Goal: Transaction & Acquisition: Register for event/course

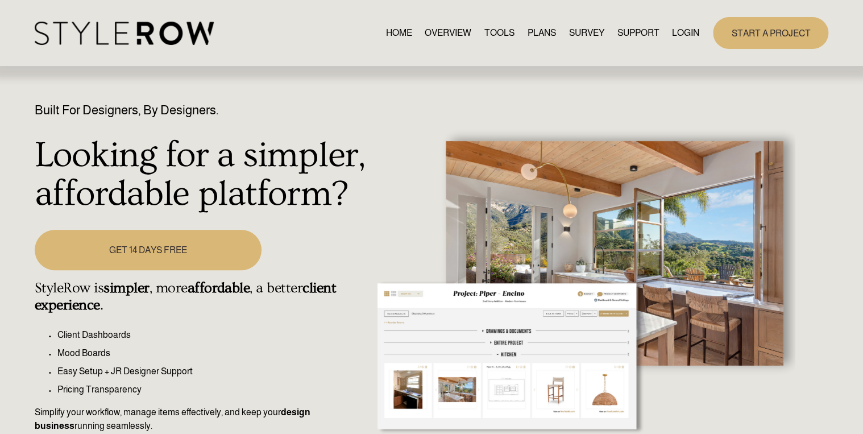
click at [683, 32] on link "LOGIN" at bounding box center [685, 32] width 27 height 15
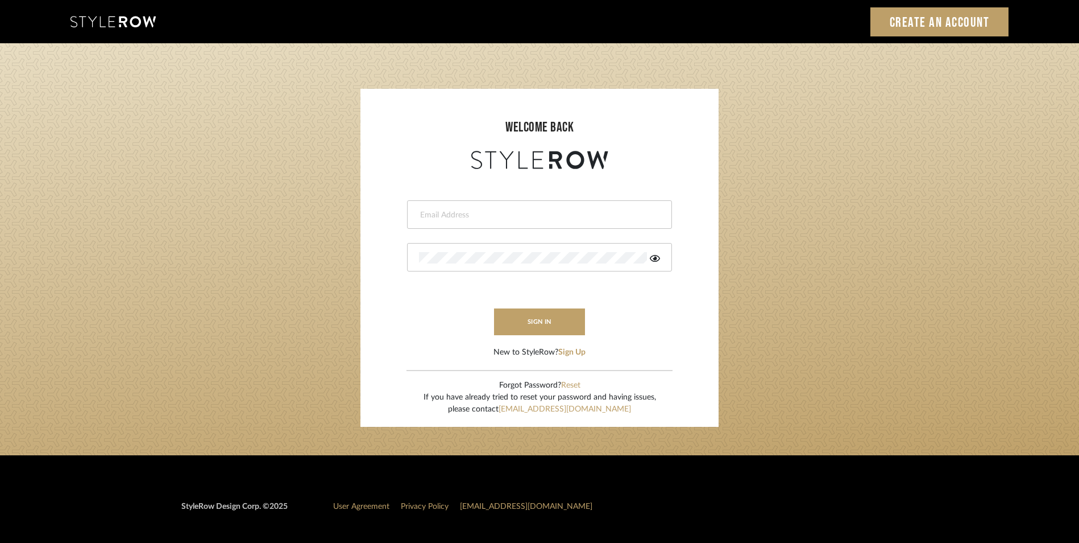
drag, startPoint x: 0, startPoint y: 0, endPoint x: 603, endPoint y: 213, distance: 639.3
click at [603, 213] on input "email" at bounding box center [538, 214] width 238 height 11
type input "[EMAIL_ADDRESS][DOMAIN_NAME]"
click at [531, 319] on button "sign in" at bounding box center [539, 321] width 91 height 27
click at [656, 257] on icon at bounding box center [655, 258] width 10 height 7
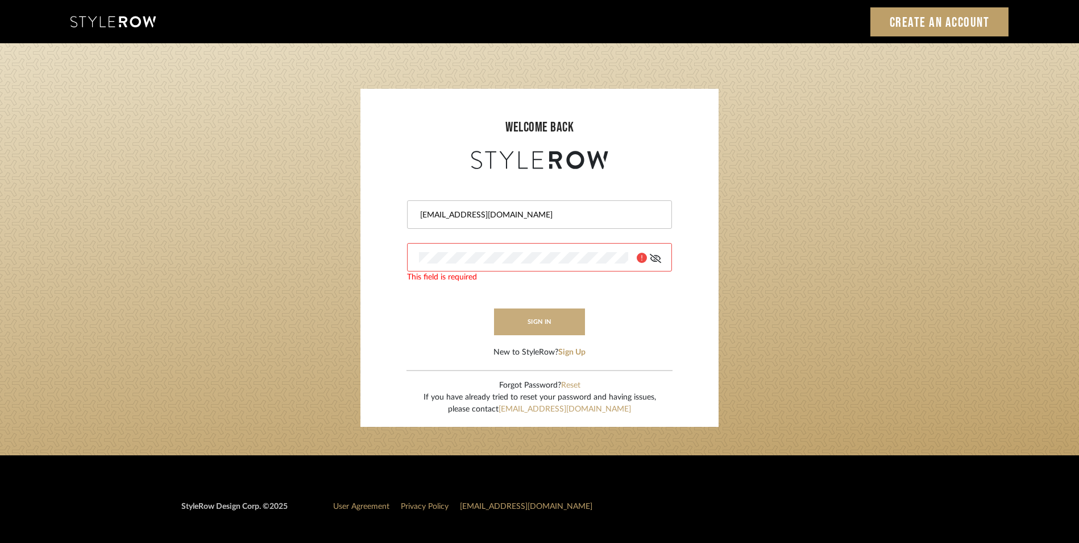
click at [537, 324] on button "sign in" at bounding box center [539, 321] width 91 height 27
click at [597, 139] on div "welcome back" at bounding box center [540, 136] width 336 height 72
click at [921, 26] on link "Create an Account" at bounding box center [940, 21] width 139 height 29
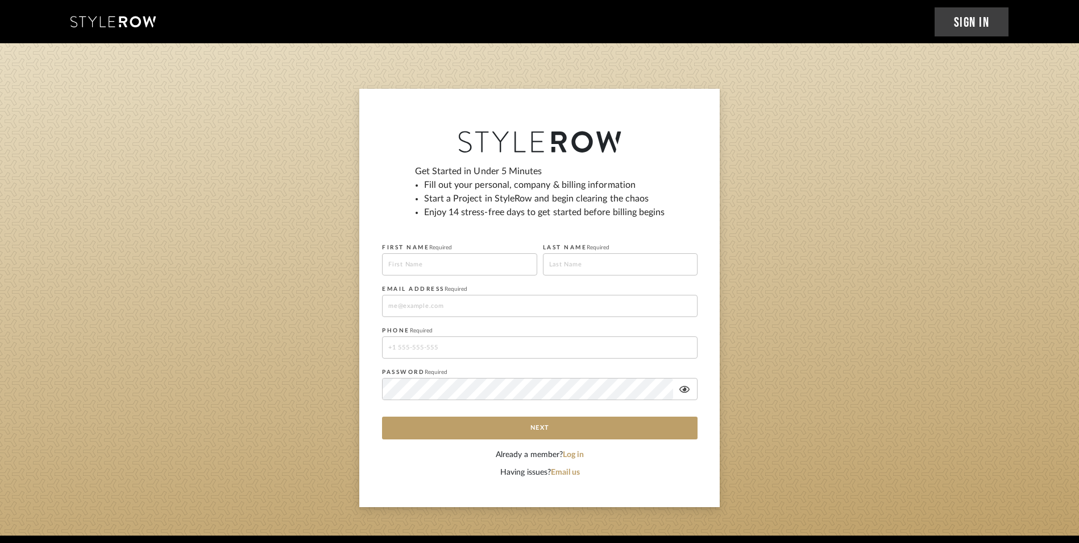
click at [960, 20] on link "Sign In" at bounding box center [972, 21] width 75 height 29
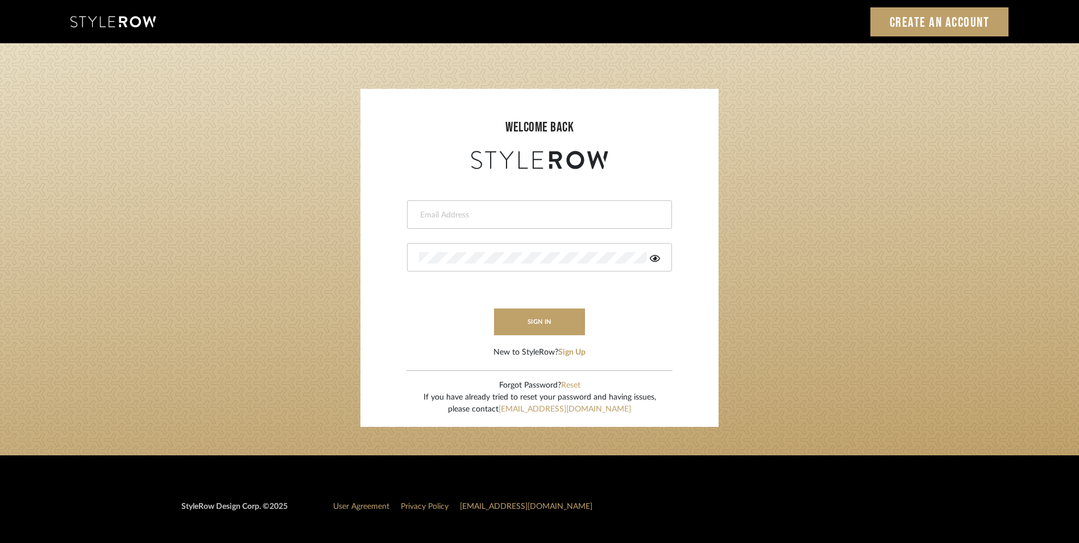
click at [523, 209] on div at bounding box center [539, 214] width 265 height 28
type input "[EMAIL_ADDRESS][DOMAIN_NAME]"
click at [545, 321] on button "sign in" at bounding box center [539, 321] width 91 height 27
click at [573, 351] on button "Sign Up" at bounding box center [571, 352] width 27 height 12
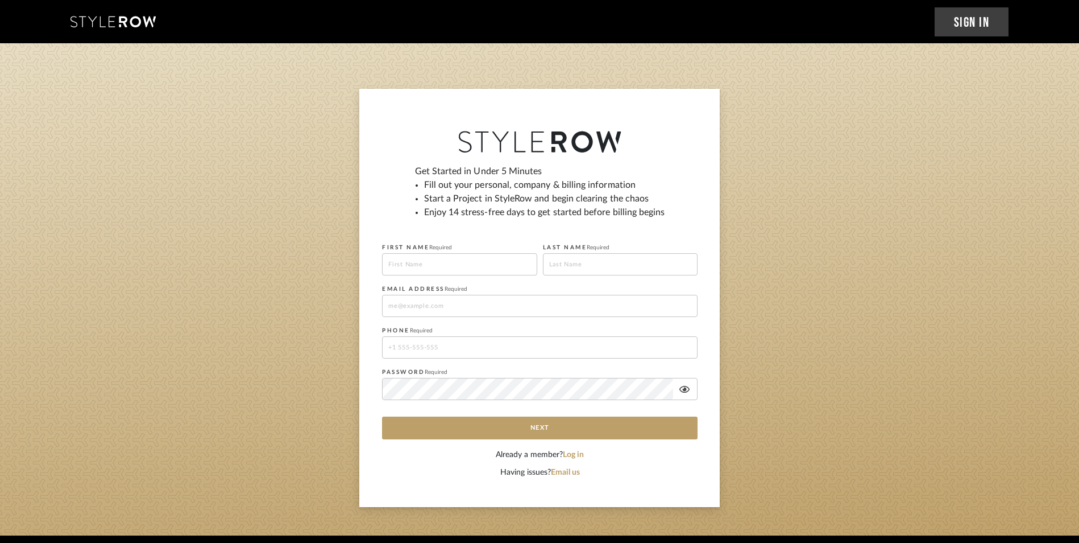
click at [483, 264] on input at bounding box center [459, 264] width 155 height 22
type input "[PERSON_NAME]"
type input "[EMAIL_ADDRESS][DOMAIN_NAME]"
type input "13107299369"
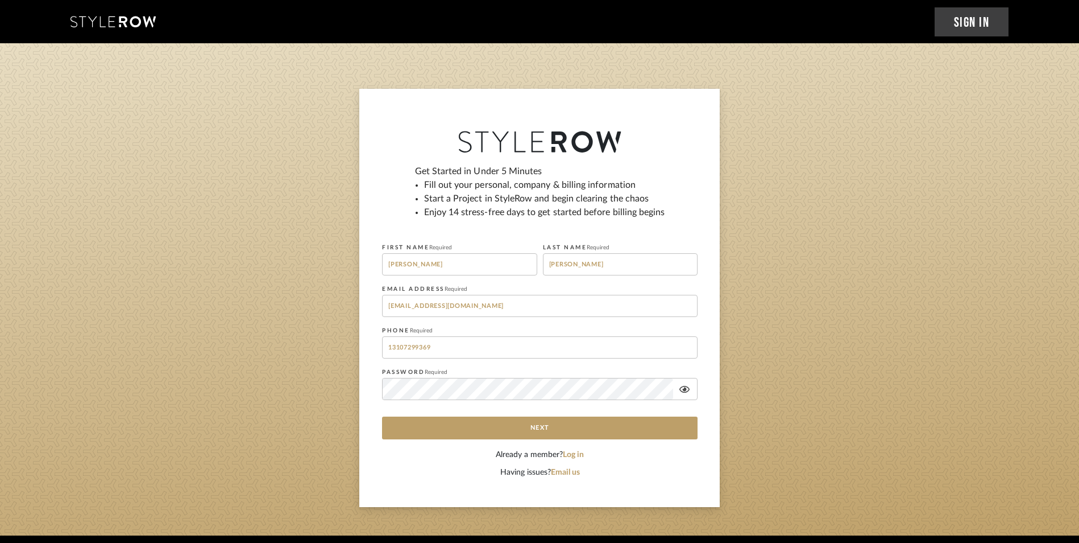
click at [686, 388] on icon at bounding box center [685, 389] width 10 height 7
click at [503, 431] on button "Next" at bounding box center [540, 427] width 316 height 23
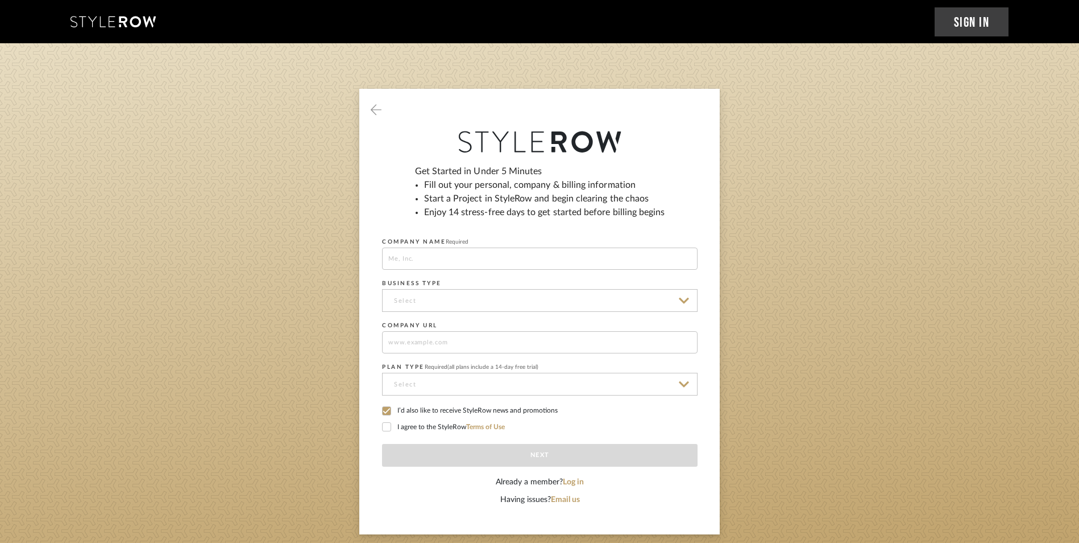
click at [520, 252] on input at bounding box center [540, 258] width 316 height 22
type input "BOWERBIRD INTERIORS"
click at [473, 303] on input at bounding box center [540, 300] width 316 height 23
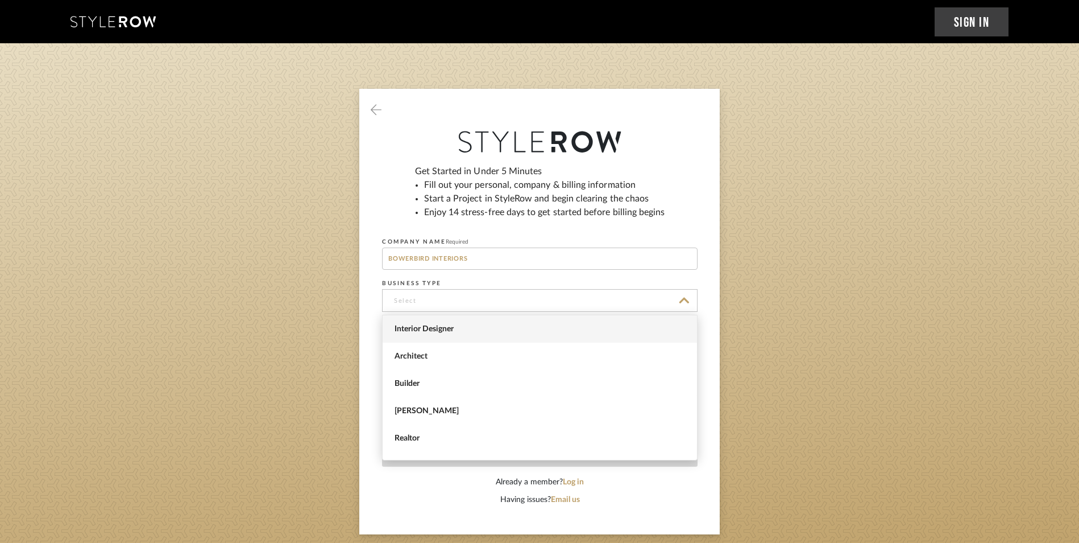
click at [446, 327] on span "Interior Designer" at bounding box center [541, 329] width 293 height 10
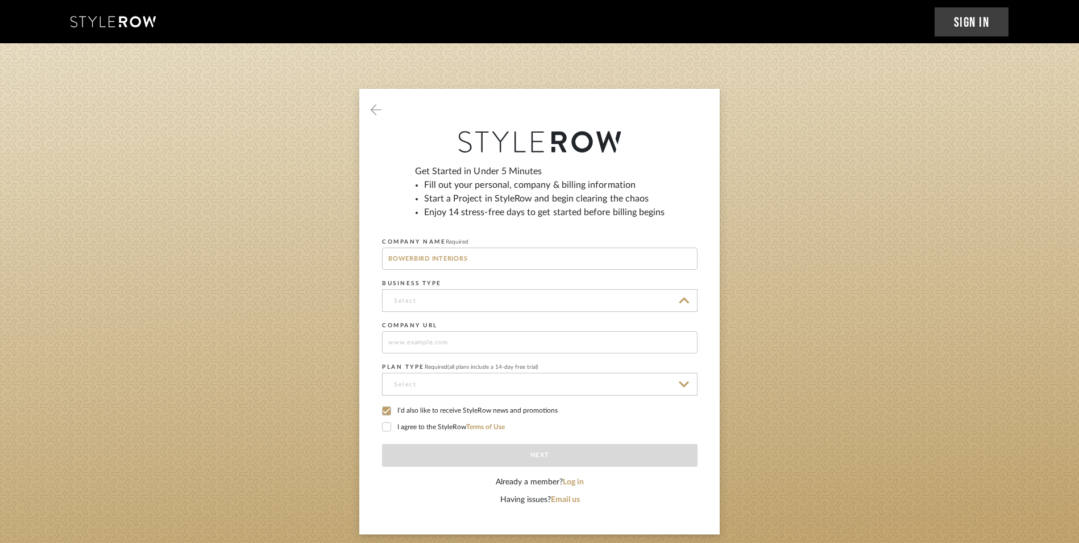
type input "Interior Designer"
click at [473, 342] on input at bounding box center [540, 342] width 316 height 22
type input "[DOMAIN_NAME]"
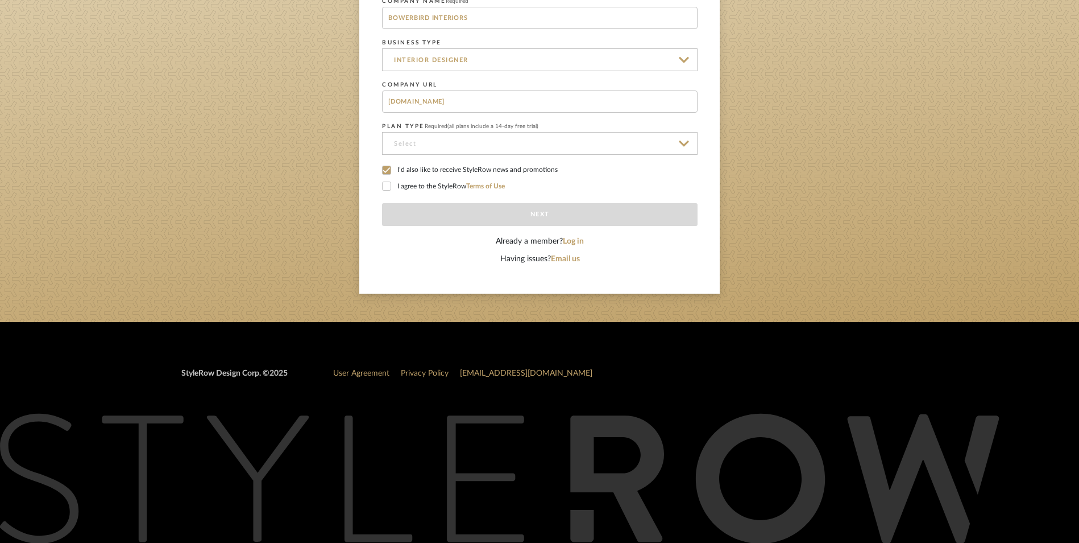
scroll to position [242, 0]
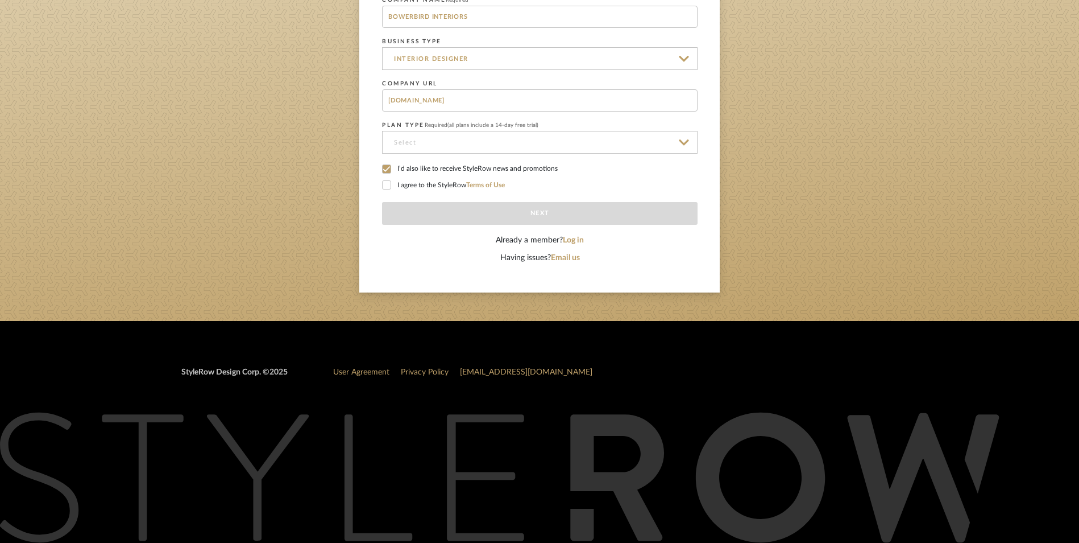
click at [483, 143] on input at bounding box center [540, 142] width 316 height 23
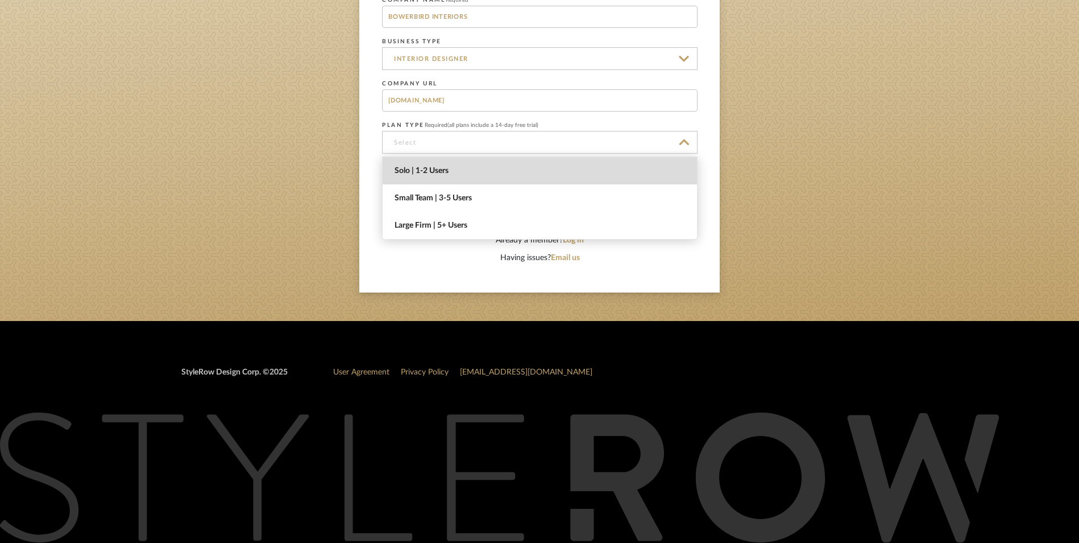
click at [408, 167] on span "Solo | 1-2 Users" at bounding box center [541, 171] width 293 height 10
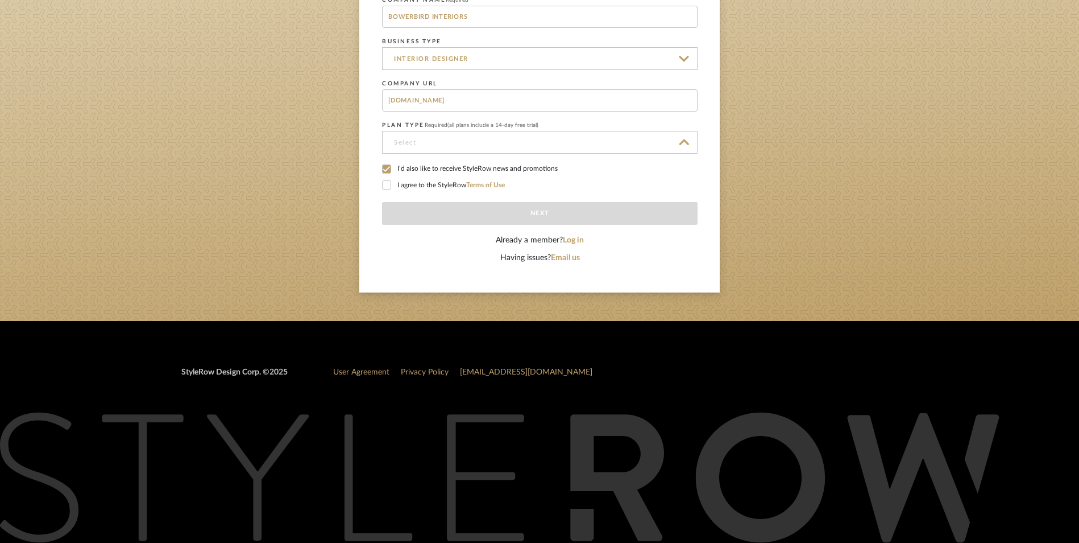
type input "Solo | 1-2 Users"
click at [379, 181] on div "Get Started in Under 5 Minutes Fill out your personal, company & billing inform…" at bounding box center [539, 69] width 361 height 445
click at [384, 183] on icon at bounding box center [387, 185] width 8 height 8
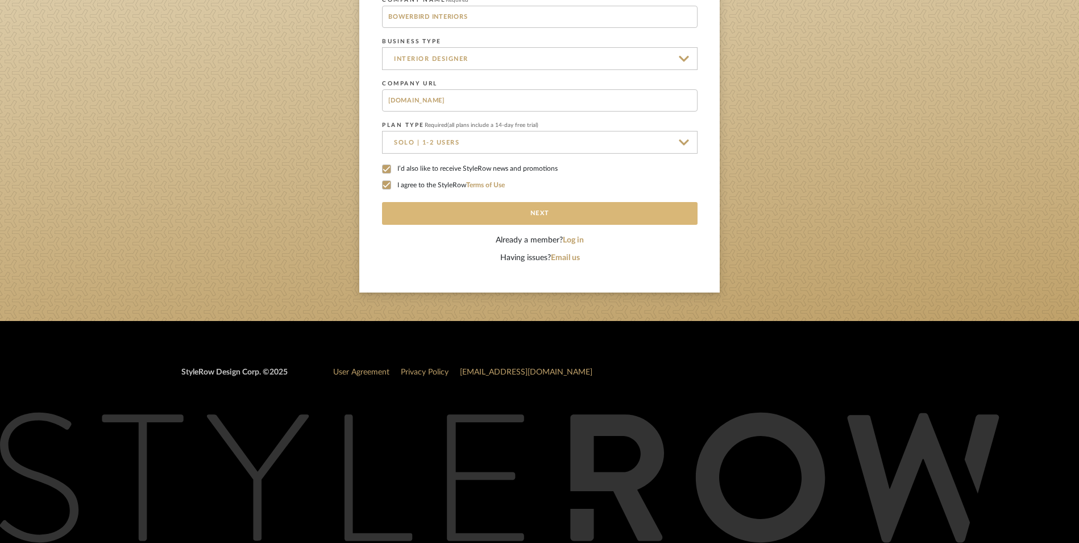
click at [514, 211] on button "Next" at bounding box center [540, 213] width 316 height 23
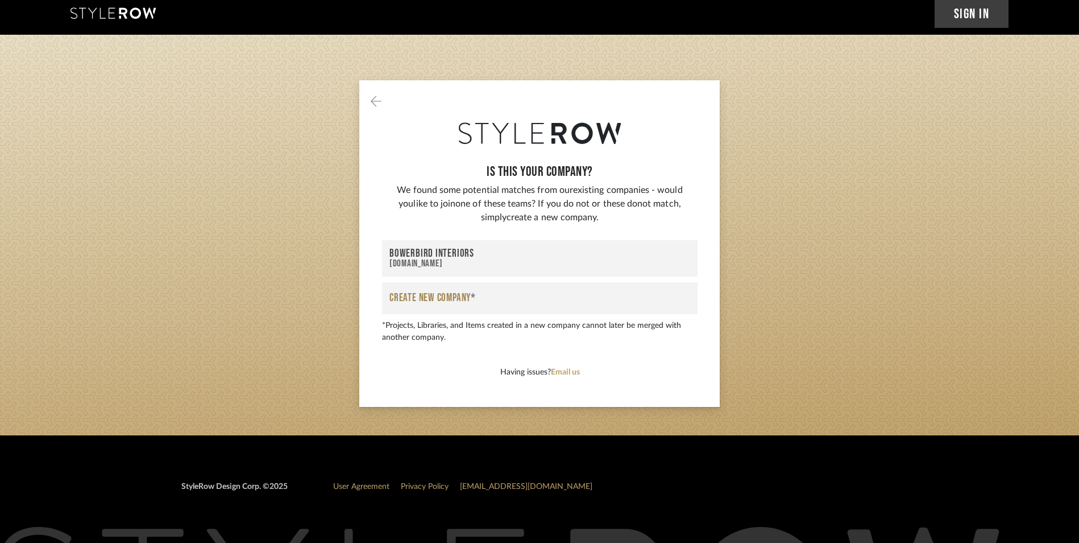
scroll to position [0, 0]
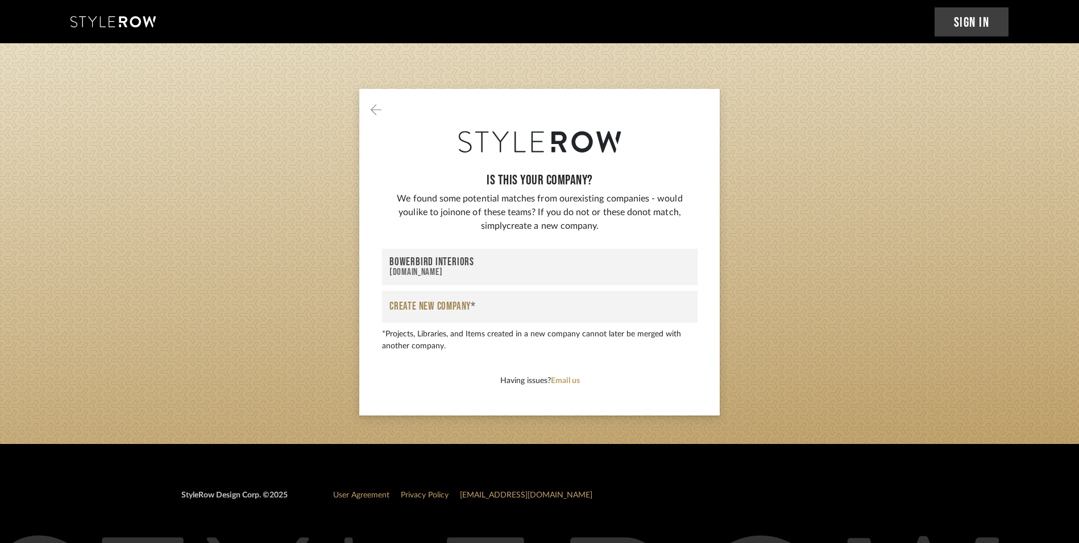
click at [502, 273] on div "[DOMAIN_NAME]" at bounding box center [540, 272] width 301 height 10
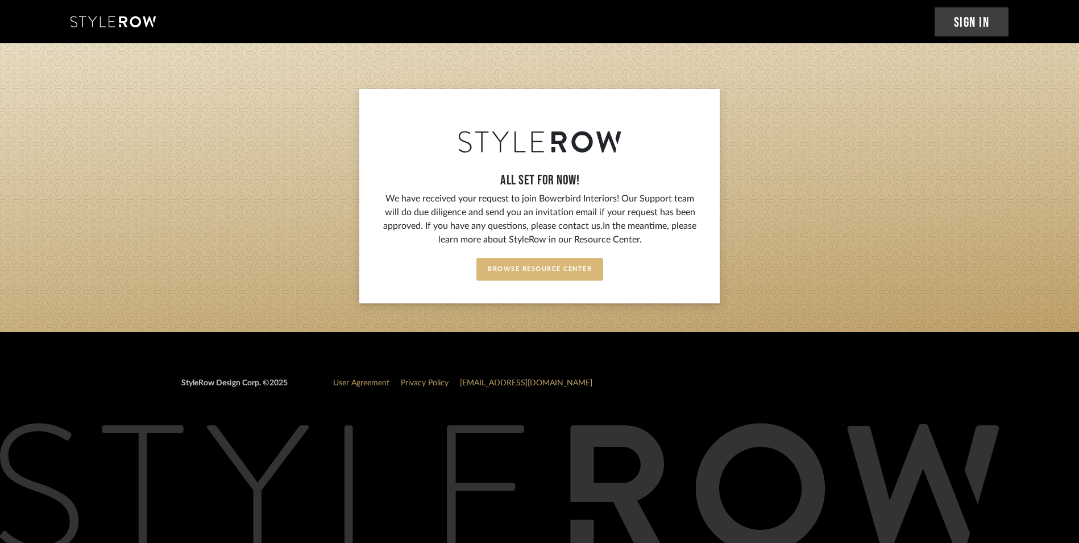
click at [567, 266] on button "Browse Resource Center" at bounding box center [540, 269] width 127 height 23
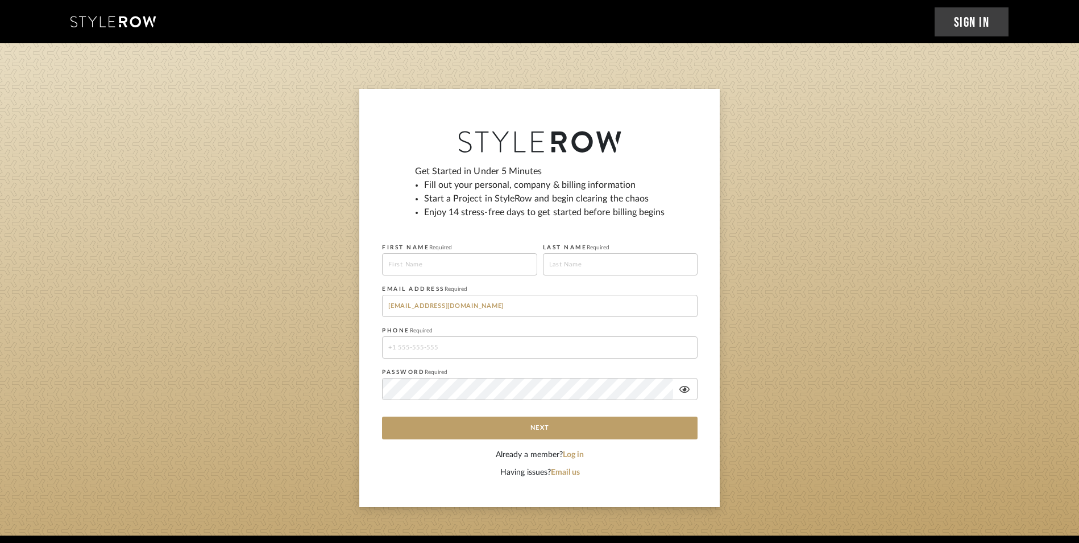
click at [107, 16] on icon at bounding box center [113, 21] width 85 height 11
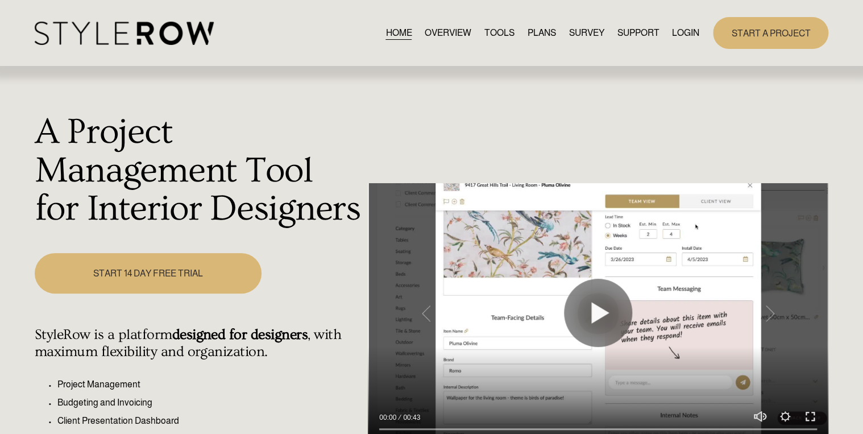
click at [758, 36] on link "START A PROJECT" at bounding box center [770, 32] width 115 height 31
